Goal: Navigation & Orientation: Find specific page/section

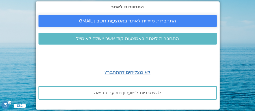
click at [127, 20] on span "התחברות מיידית לאתר באמצעות חשבון GMAIL" at bounding box center [127, 20] width 97 height 5
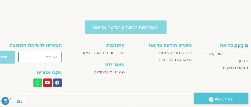
scroll to position [815, 0]
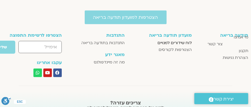
click at [175, 41] on span "לוח שידורים למנויים" at bounding box center [175, 42] width 34 height 7
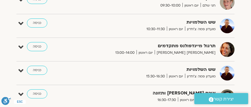
scroll to position [198, 0]
